Goal: Transaction & Acquisition: Purchase product/service

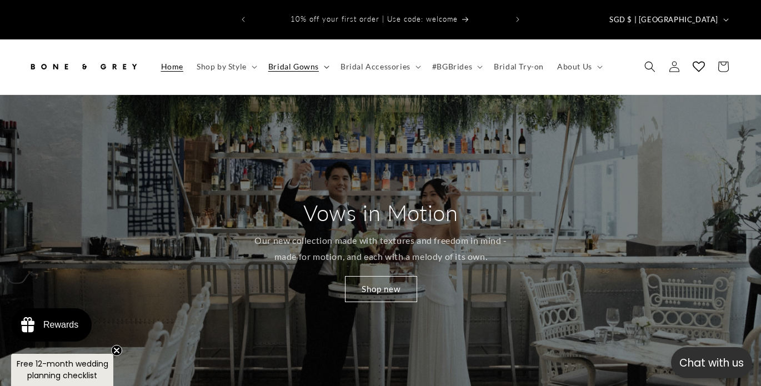
click at [279, 55] on summary "Bridal Gowns" at bounding box center [298, 66] width 72 height 23
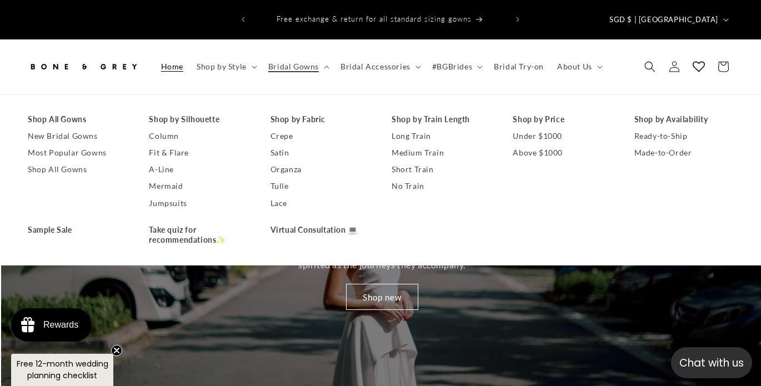
scroll to position [0, 761]
click at [85, 128] on link "New Bridal Gowns" at bounding box center [77, 136] width 99 height 17
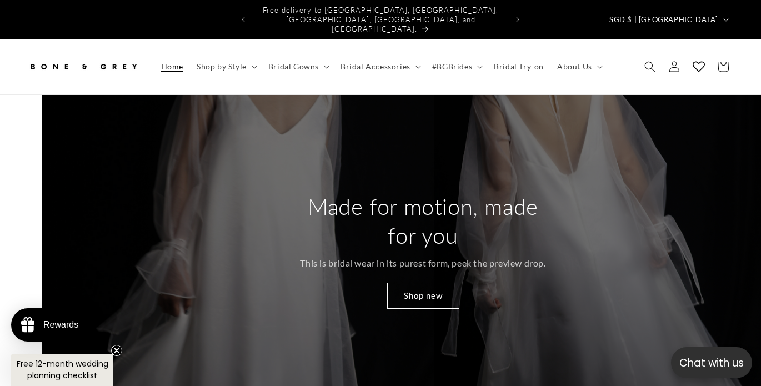
scroll to position [0, 2283]
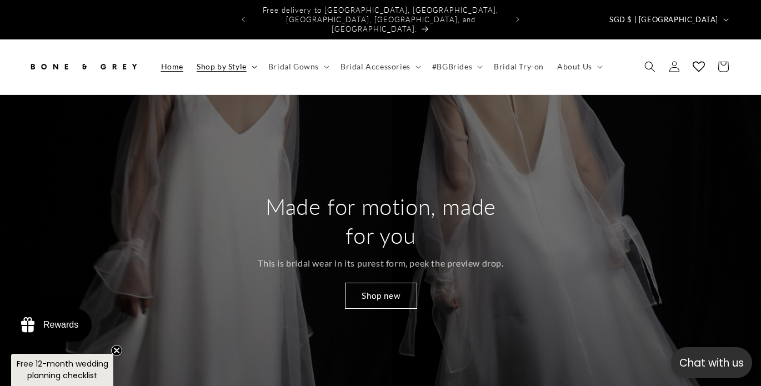
click at [252, 66] on icon at bounding box center [255, 67] width 6 height 3
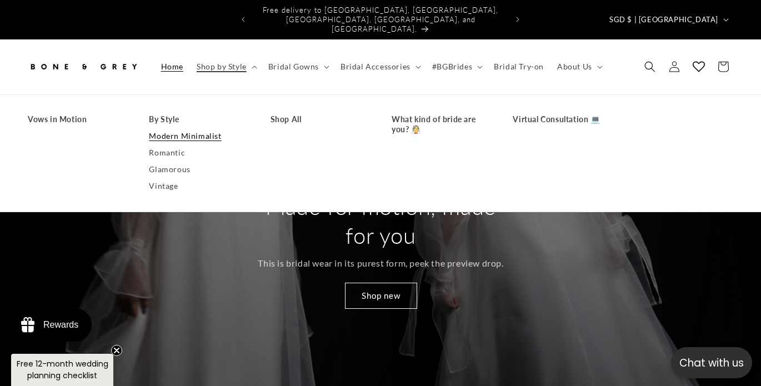
click at [194, 128] on link "Modern Minimalist" at bounding box center [198, 136] width 99 height 17
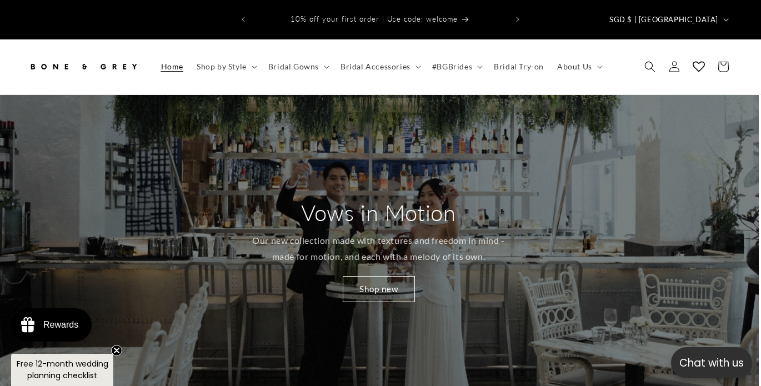
scroll to position [0, 0]
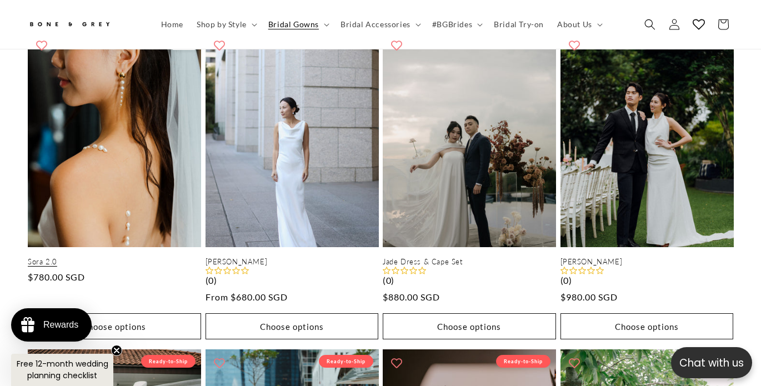
click at [159, 257] on link "Sora 2.0" at bounding box center [114, 261] width 173 height 9
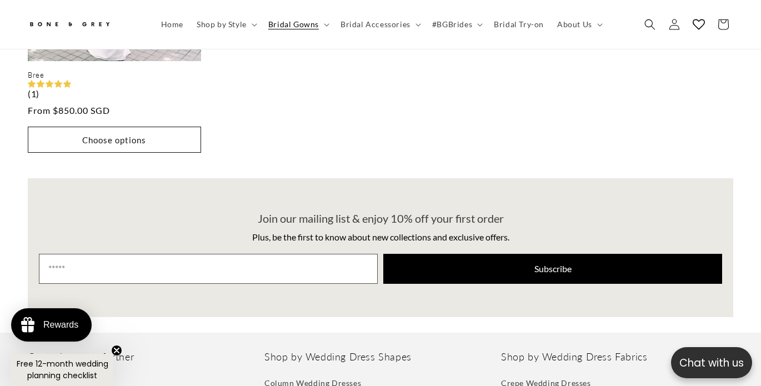
scroll to position [2030, 0]
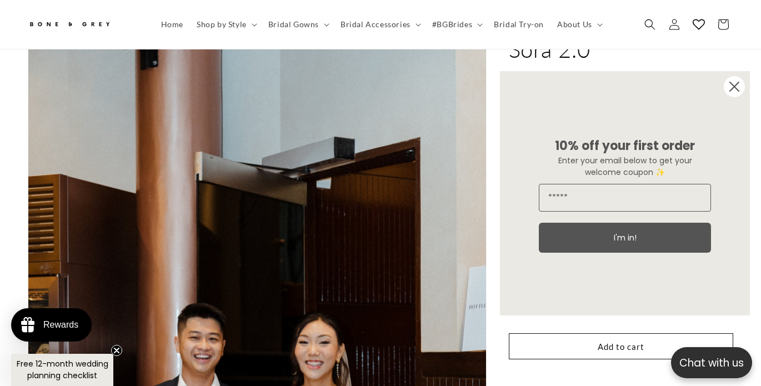
scroll to position [80, 0]
click at [733, 83] on circle "Close dialog" at bounding box center [734, 86] width 21 height 21
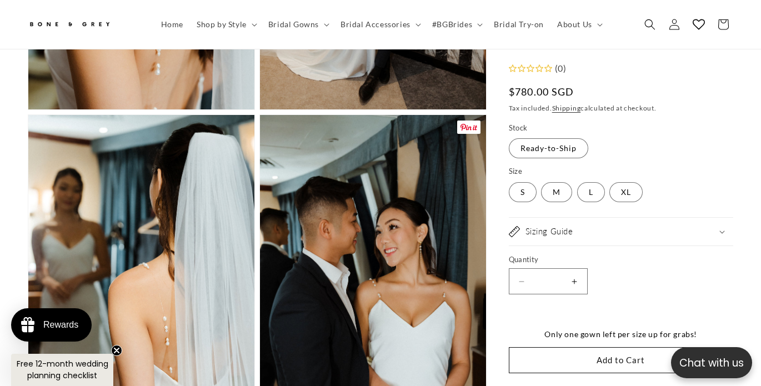
scroll to position [1047, 0]
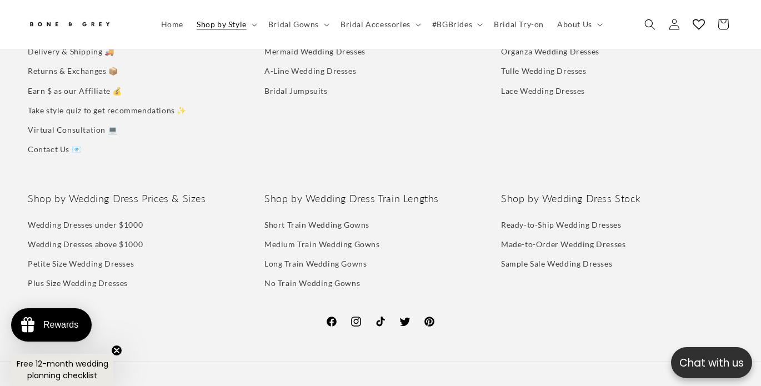
scroll to position [2900, 0]
